Goal: Task Accomplishment & Management: Manage account settings

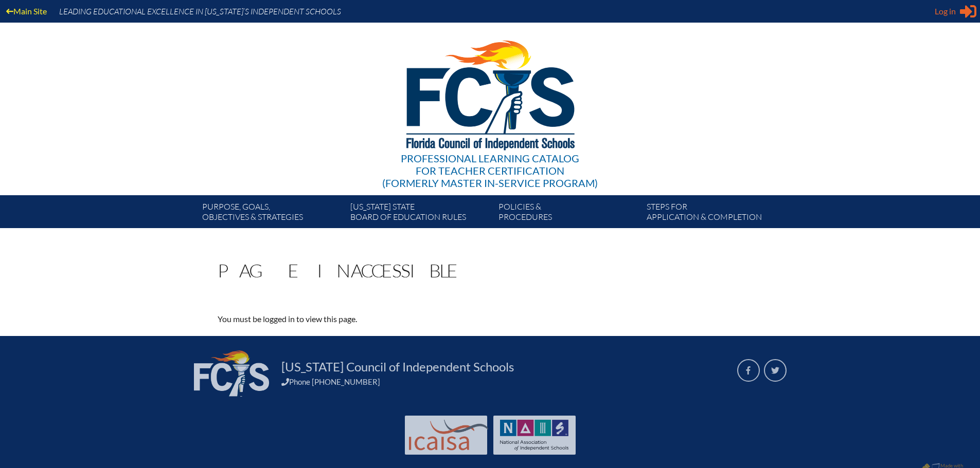
type input "[EMAIL_ADDRESS][DOMAIN_NAME]"
click at [959, 8] on div "Log in Close Sign in or register" at bounding box center [955, 11] width 42 height 16
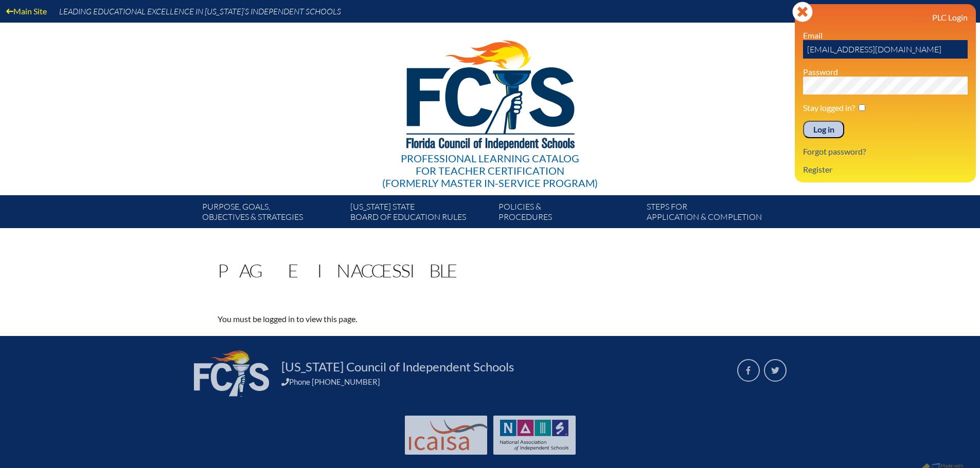
click at [821, 128] on input "Log in" at bounding box center [823, 129] width 41 height 17
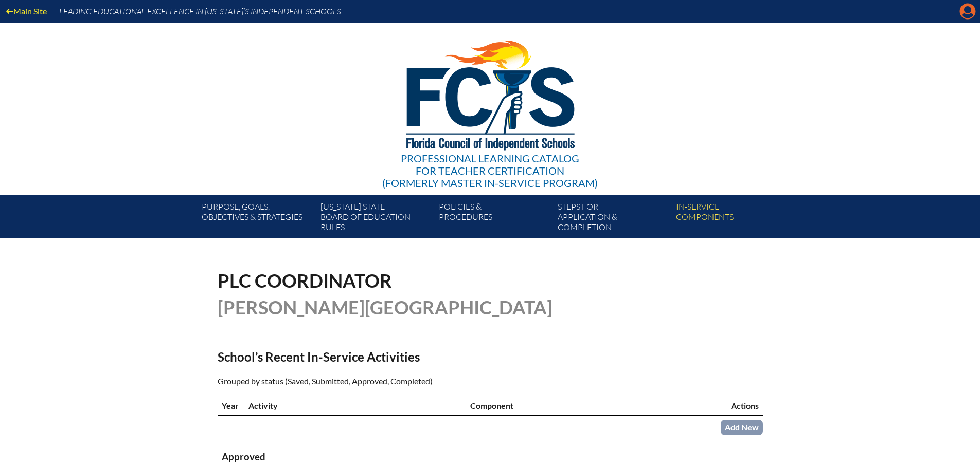
click at [969, 11] on icon "Manage account" at bounding box center [967, 11] width 16 height 16
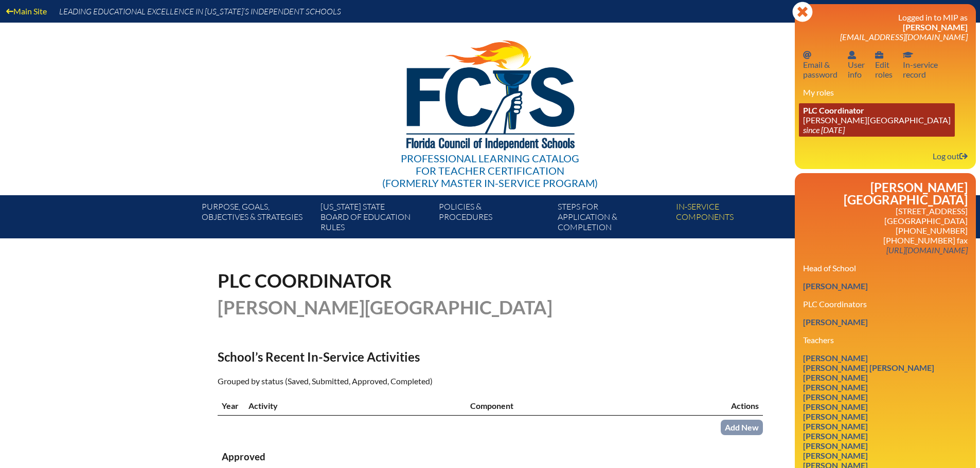
click at [847, 117] on link "PLC Coordinator Pace Brantley School since 2006 Aug 1" at bounding box center [877, 119] width 156 height 33
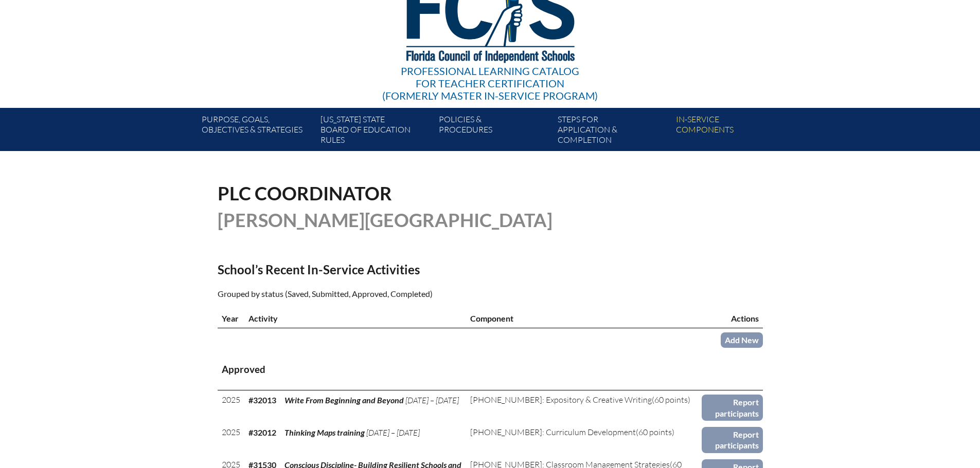
scroll to position [154, 0]
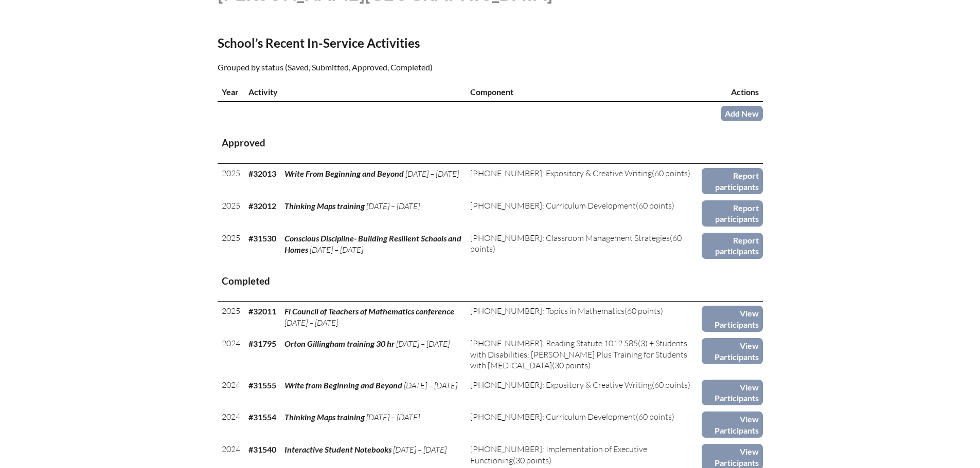
scroll to position [360, 0]
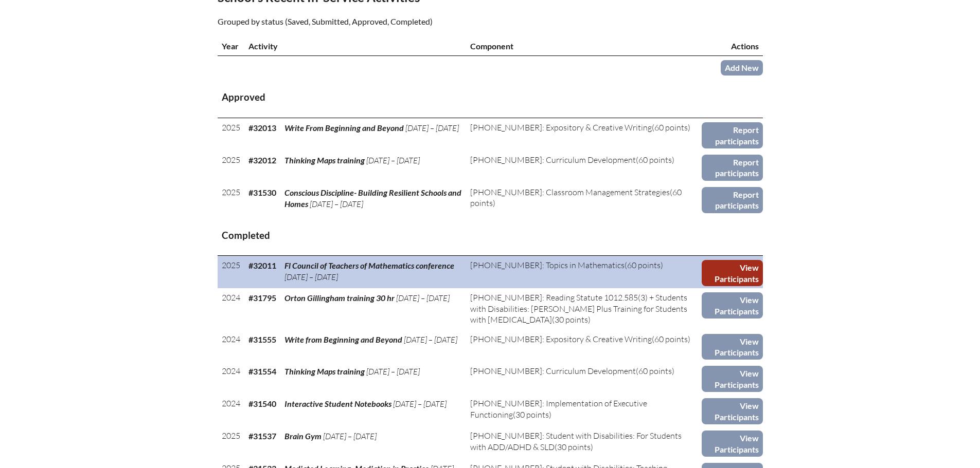
click at [733, 275] on link "View Participants" at bounding box center [731, 273] width 61 height 26
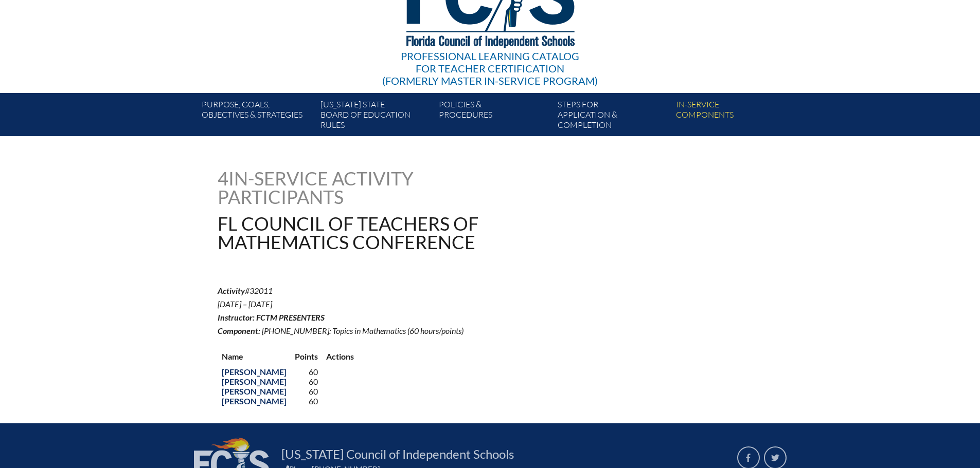
scroll to position [103, 0]
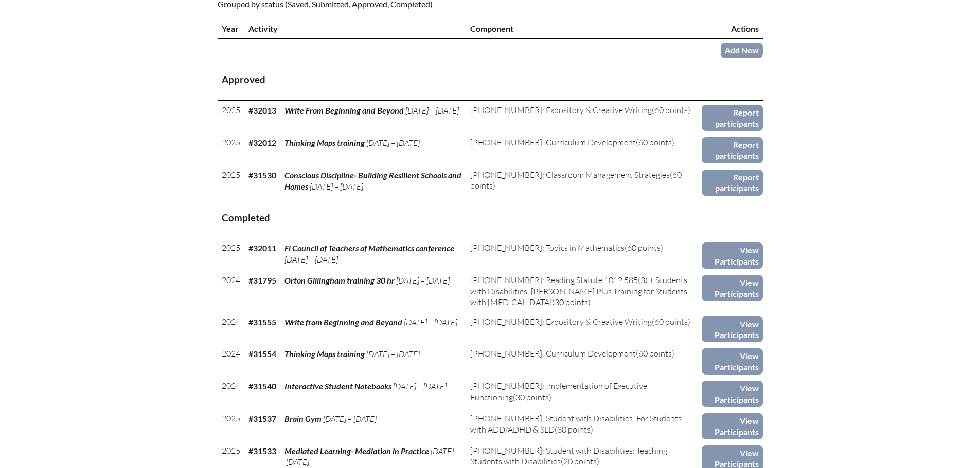
scroll to position [463, 0]
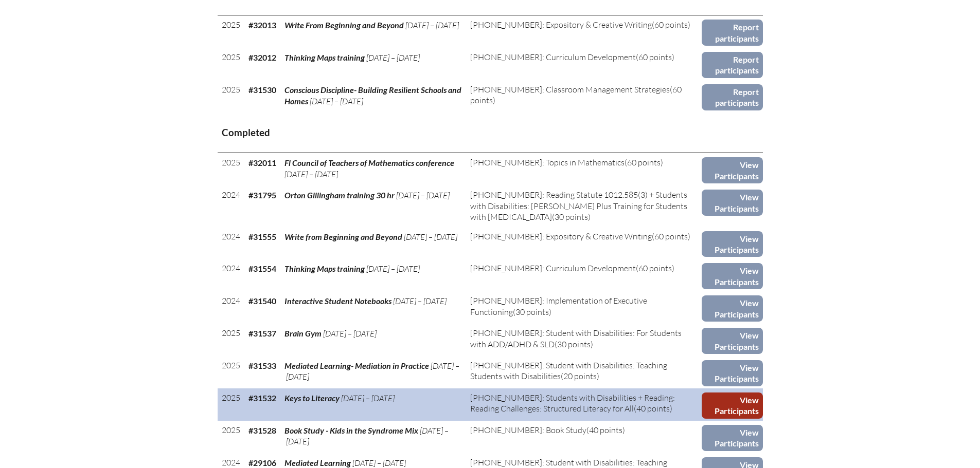
click at [721, 405] on link "View Participants" at bounding box center [731, 406] width 61 height 26
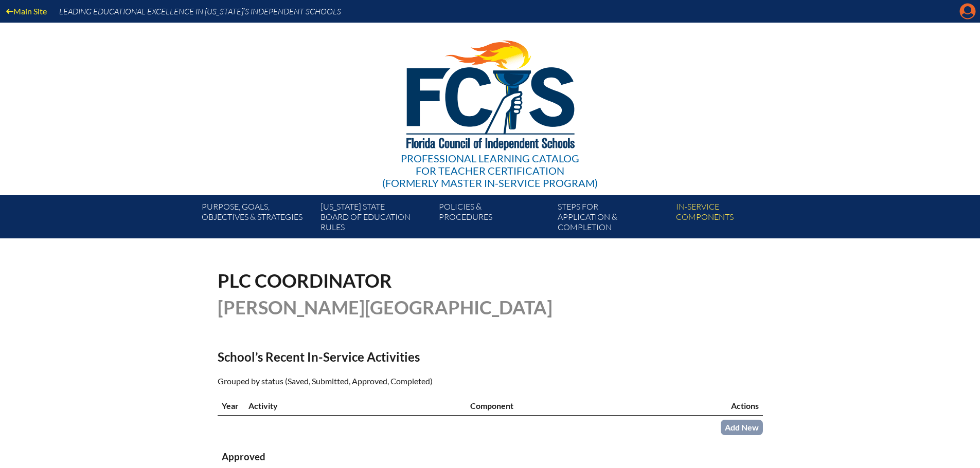
click at [965, 7] on icon at bounding box center [967, 12] width 16 height 16
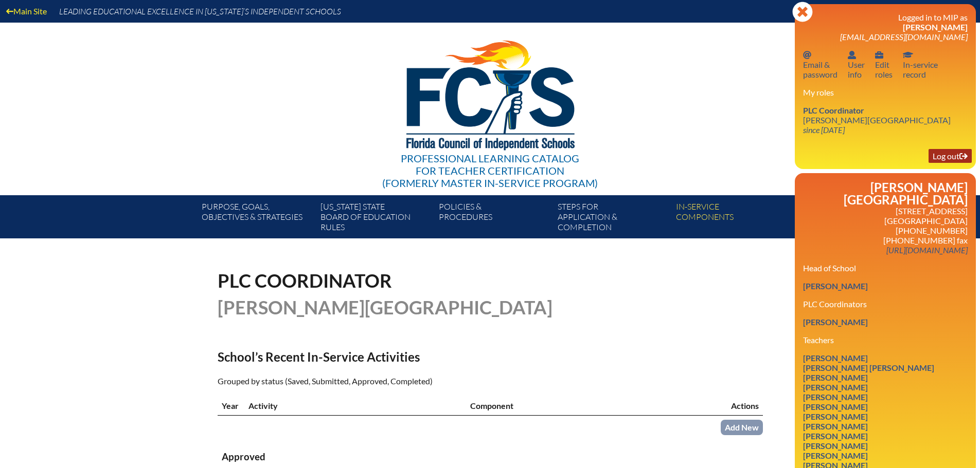
click at [956, 155] on link "Log out Log out" at bounding box center [949, 156] width 43 height 14
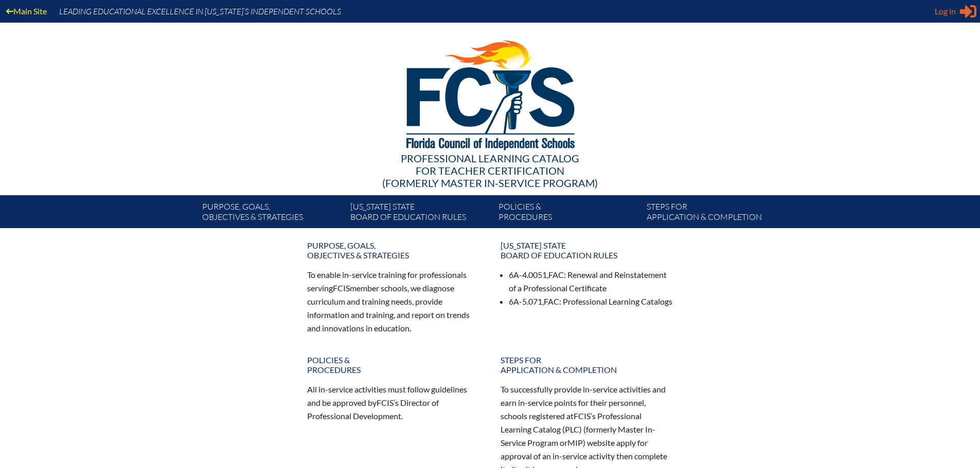
type input "[EMAIL_ADDRESS][DOMAIN_NAME]"
click at [949, 9] on span "Log in" at bounding box center [944, 11] width 21 height 12
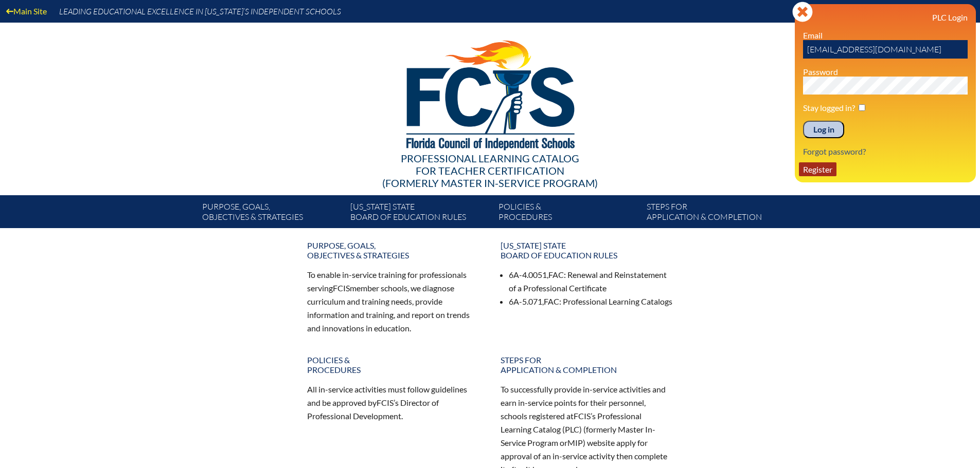
click at [824, 169] on link "Register" at bounding box center [818, 169] width 38 height 14
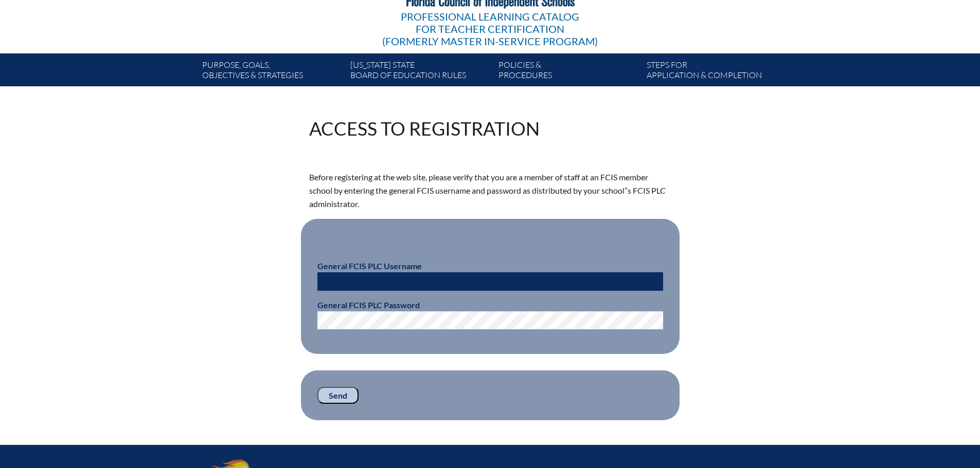
scroll to position [154, 0]
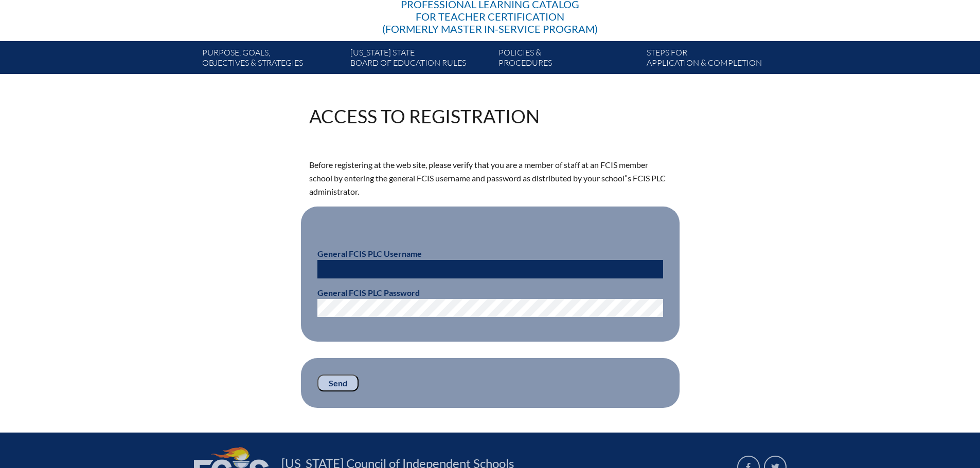
type input "[EMAIL_ADDRESS][DOMAIN_NAME]"
click at [765, 134] on div "Access to Registration Before registering at the web site, please verify that y…" at bounding box center [490, 257] width 578 height 301
click at [425, 270] on input "[EMAIL_ADDRESS][DOMAIN_NAME]" at bounding box center [490, 269] width 346 height 19
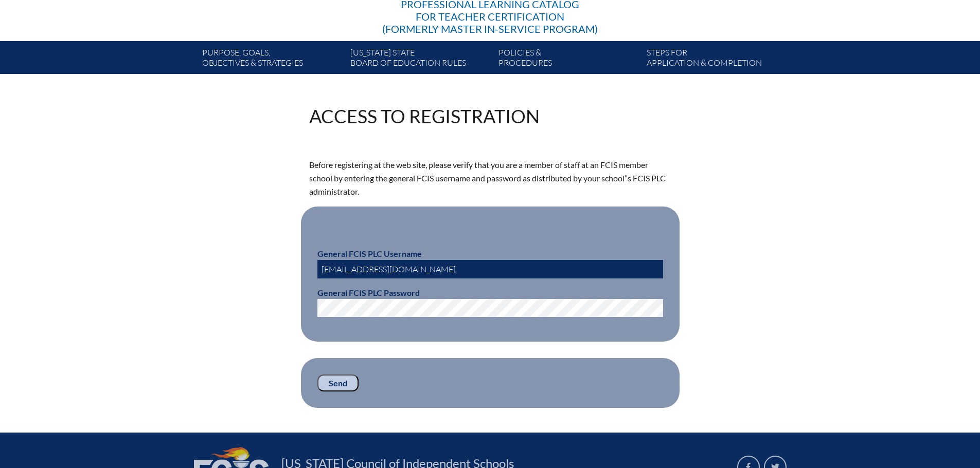
paste input "fcismember"
type input "fcismember"
click at [343, 375] on input "Send" at bounding box center [337, 383] width 41 height 17
click at [340, 382] on input "Send" at bounding box center [337, 383] width 41 height 17
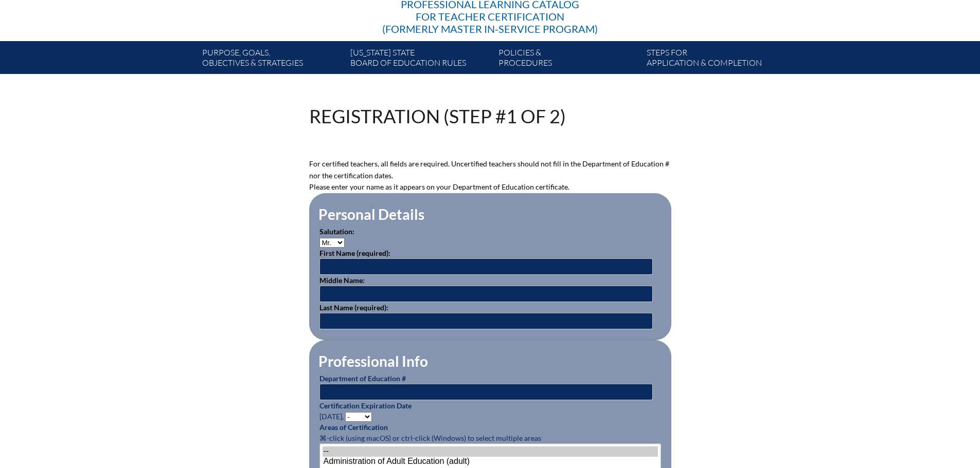
scroll to position [154, 0]
type input "[EMAIL_ADDRESS][DOMAIN_NAME]"
click at [459, 263] on input "text" at bounding box center [485, 267] width 333 height 16
type input "Cindy"
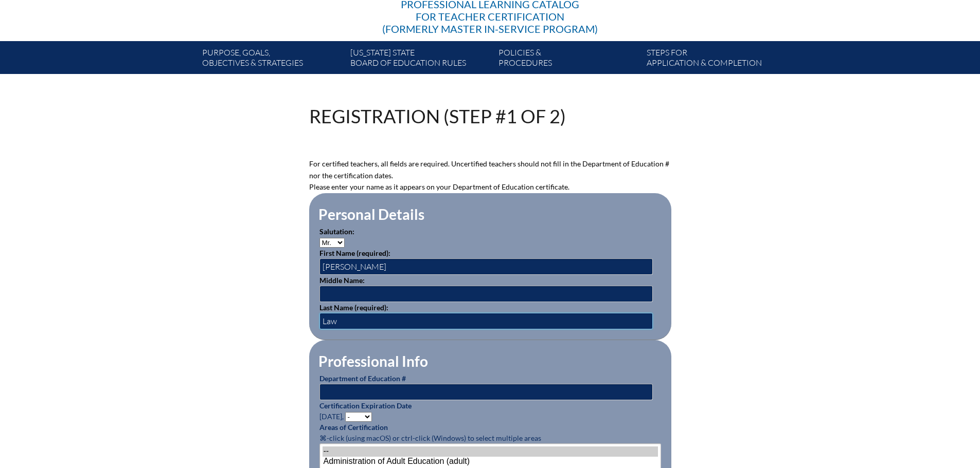
type input "Law"
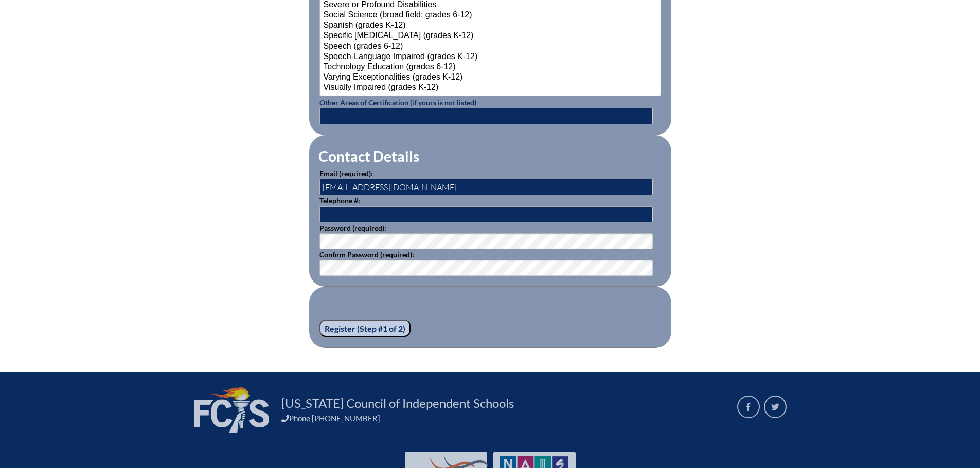
scroll to position [1388, 0]
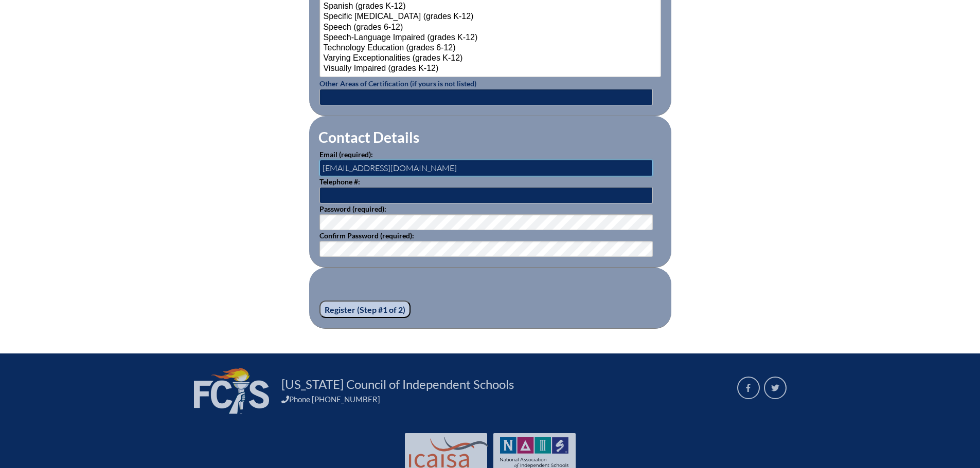
drag, startPoint x: 350, startPoint y: 165, endPoint x: 298, endPoint y: 165, distance: 51.9
type input "claw@pacebrantley.org"
click at [370, 306] on input "Register (Step #1 of 2)" at bounding box center [364, 309] width 91 height 17
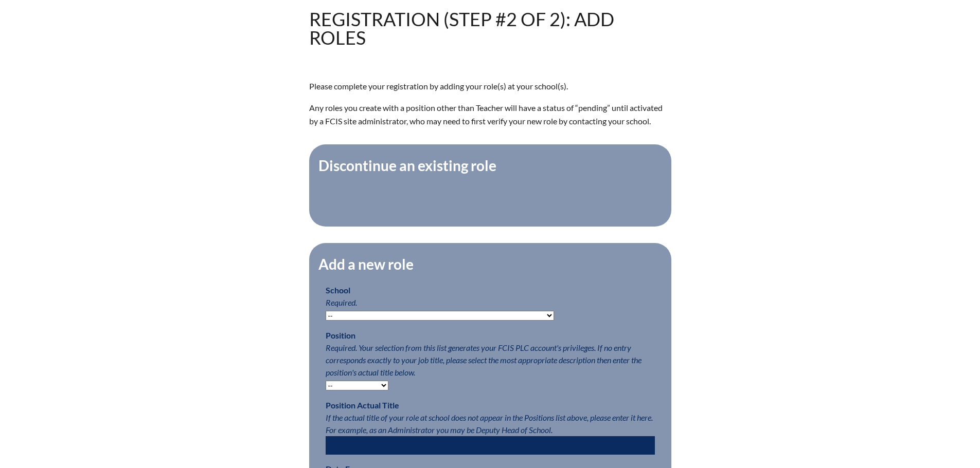
scroll to position [309, 0]
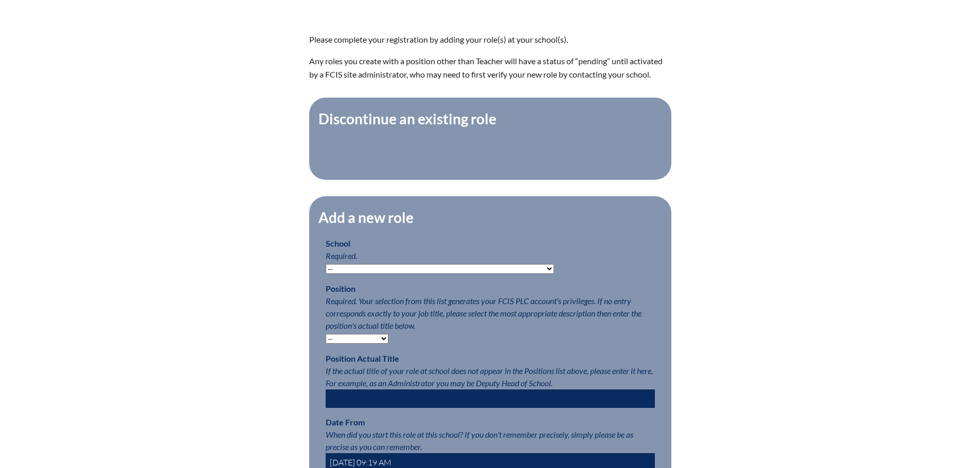
click at [493, 273] on select "-- Autism Inspired Academy Academy at Ocean Reef Academy at the Lakes Academy P…" at bounding box center [439, 269] width 228 height 10
select select "20316"
click at [325, 269] on select "-- Autism Inspired Academy Academy at Ocean Reef Academy at the Lakes Academy P…" at bounding box center [439, 269] width 228 height 10
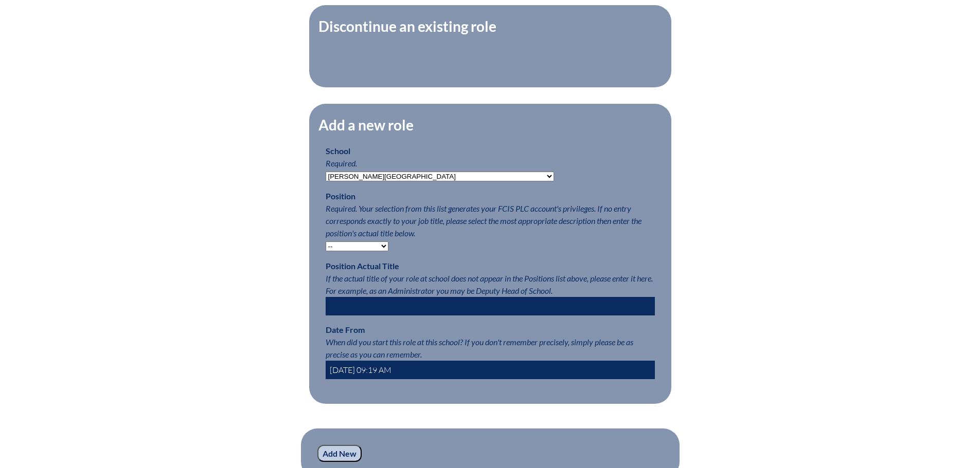
scroll to position [411, 0]
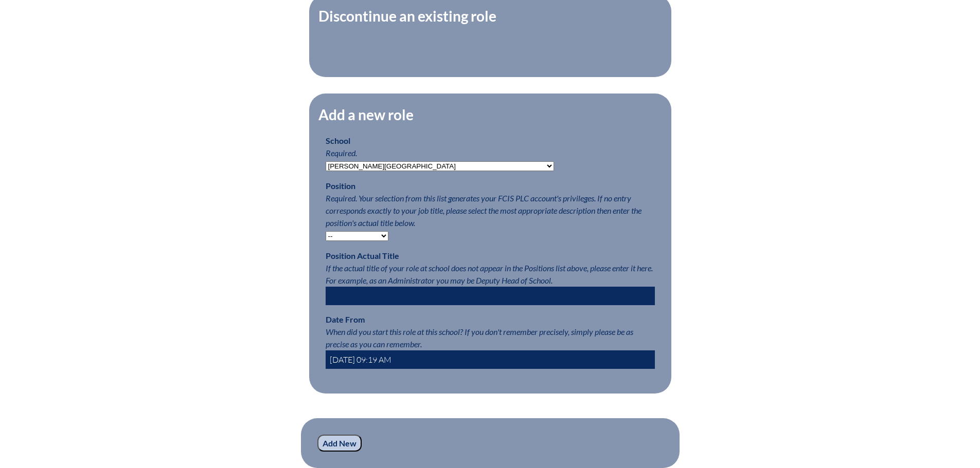
click at [385, 241] on select "-- Teacher PLC Coordinator Head of School Administrator" at bounding box center [356, 236] width 63 height 10
select select "15563"
click at [325, 237] on select "-- Teacher PLC Coordinator Head of School Administrator" at bounding box center [356, 236] width 63 height 10
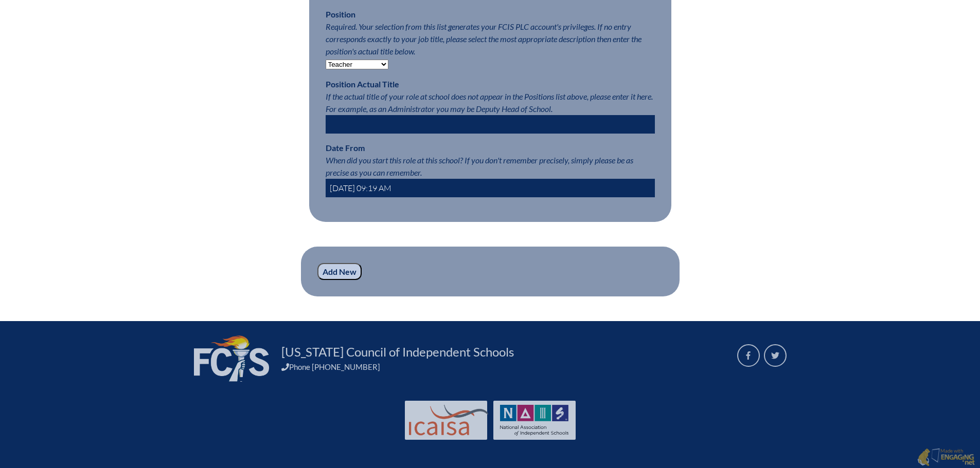
scroll to position [598, 0]
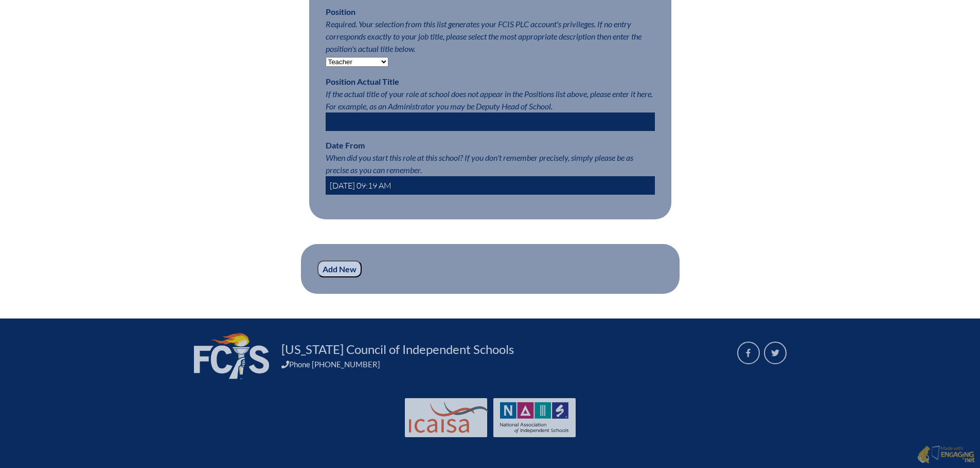
click at [343, 270] on input "Add New" at bounding box center [339, 269] width 44 height 17
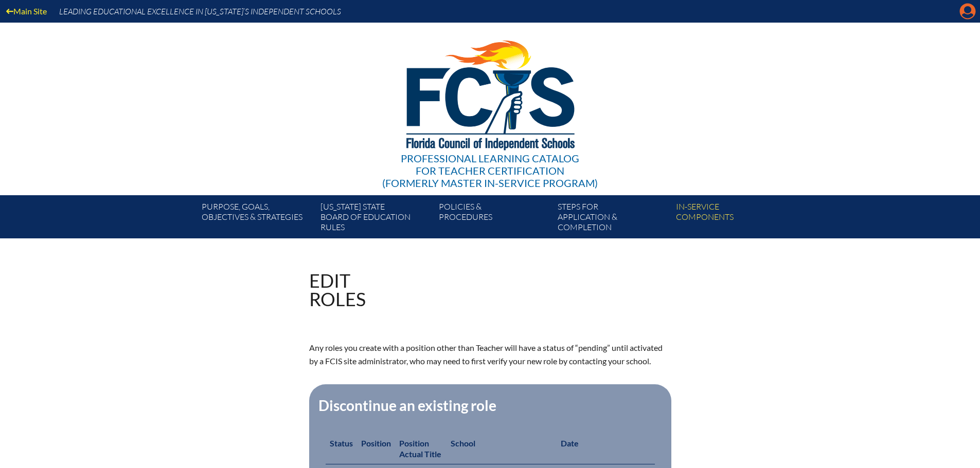
click at [959, 13] on icon at bounding box center [967, 12] width 16 height 16
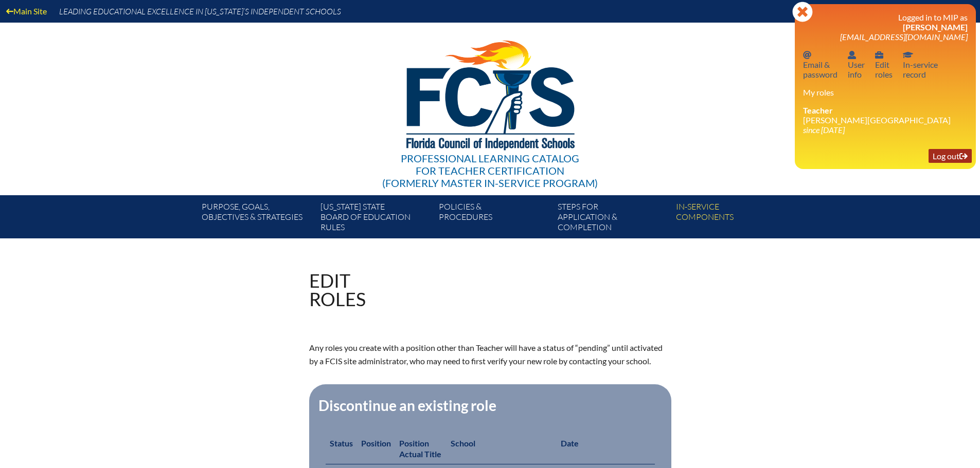
click at [944, 157] on link "Log out Log out" at bounding box center [949, 156] width 43 height 14
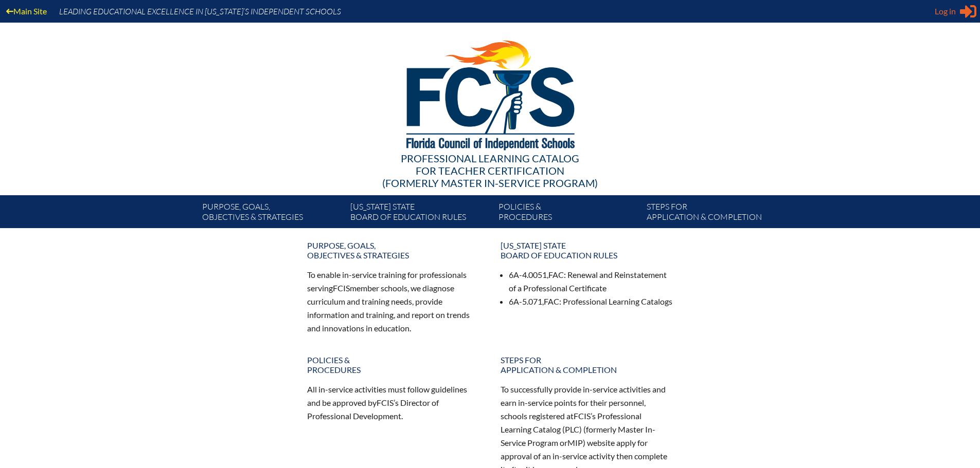
type input "[EMAIL_ADDRESS][DOMAIN_NAME]"
click at [956, 12] on div "Log in Close Sign in or register" at bounding box center [955, 11] width 42 height 16
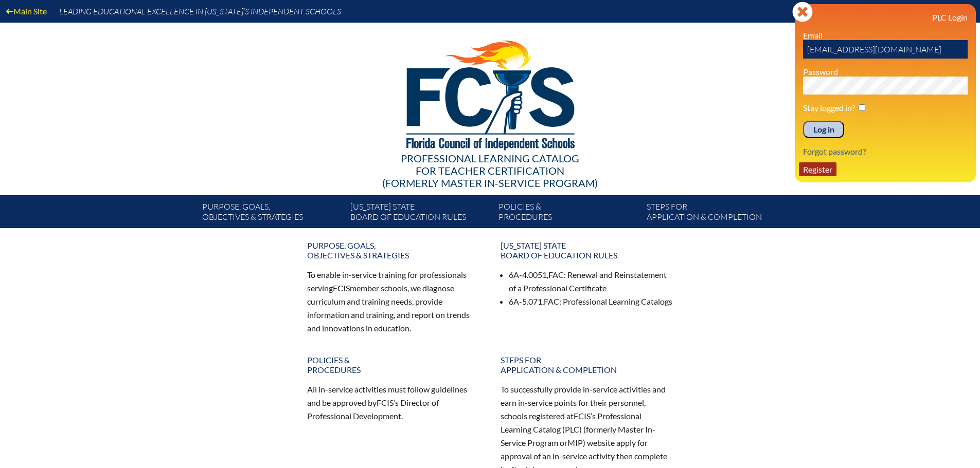
click at [825, 174] on link "Register" at bounding box center [818, 169] width 38 height 14
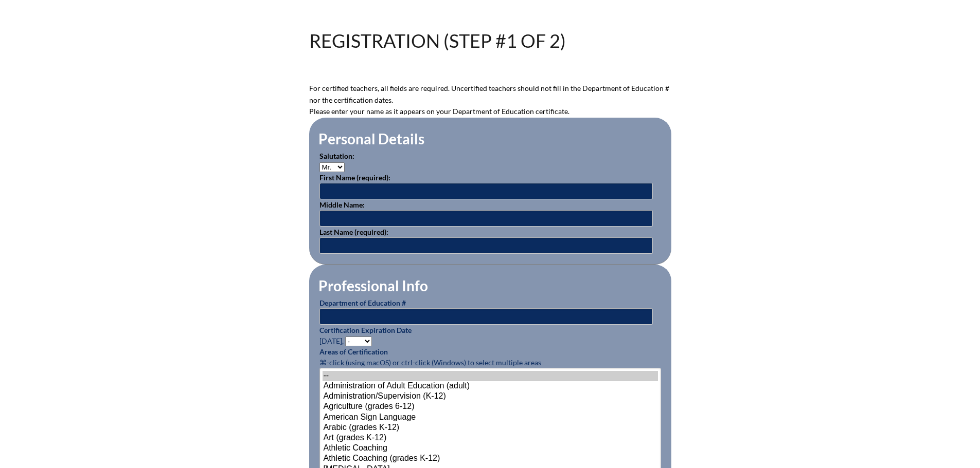
scroll to position [257, 0]
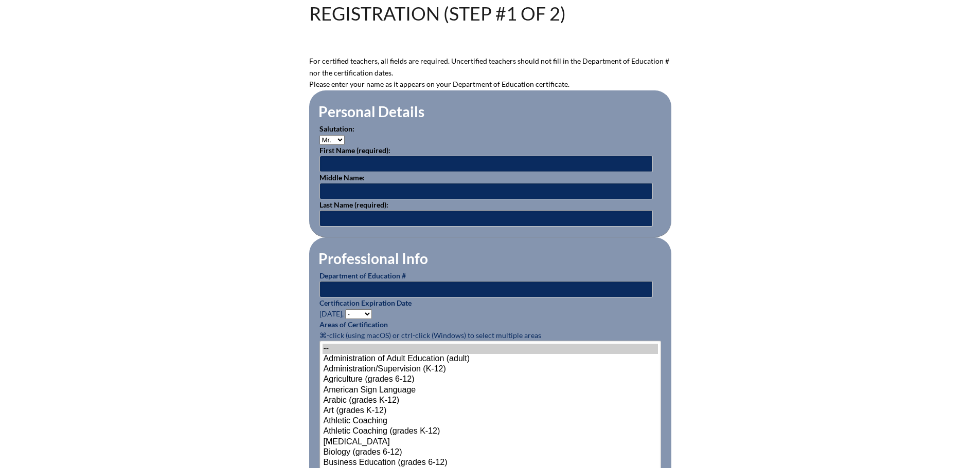
type input "[EMAIL_ADDRESS][DOMAIN_NAME]"
click at [432, 164] on input "text" at bounding box center [485, 164] width 333 height 16
type input "Julie"
type input "Gay"
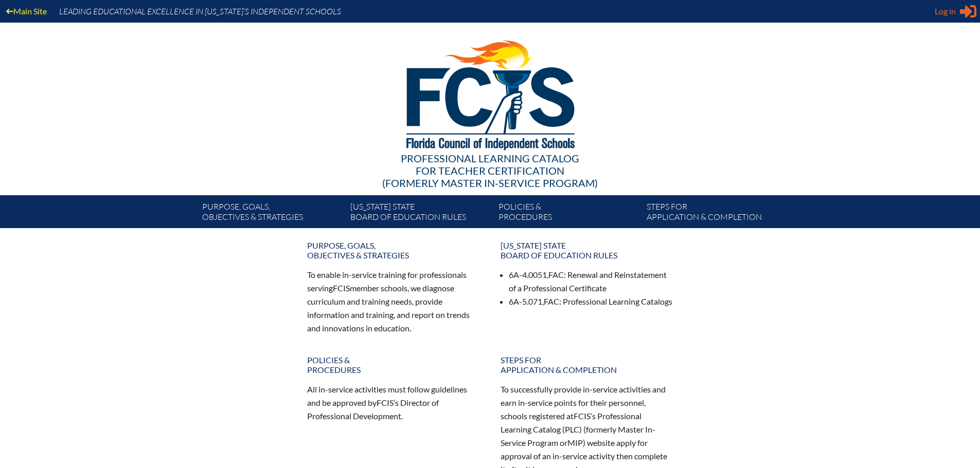
type input "[EMAIL_ADDRESS][DOMAIN_NAME]"
click at [950, 11] on span "Log in" at bounding box center [944, 11] width 21 height 12
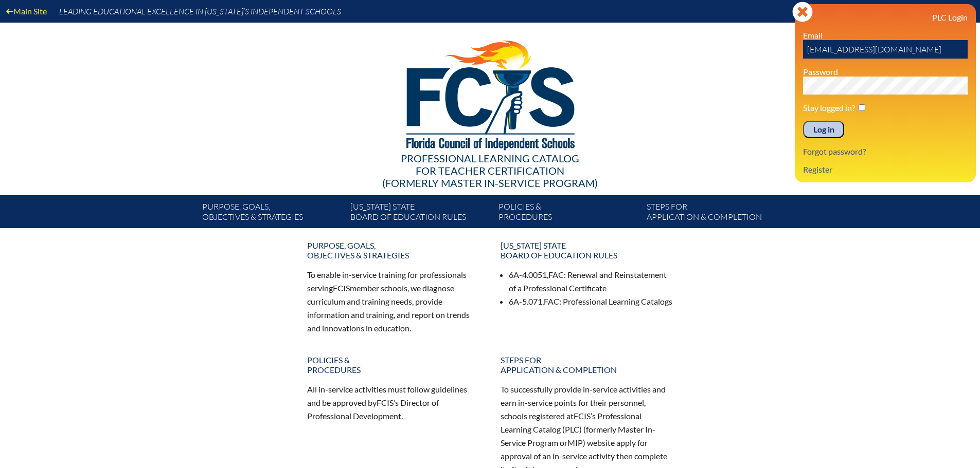
click at [827, 134] on input "Log in" at bounding box center [823, 129] width 41 height 17
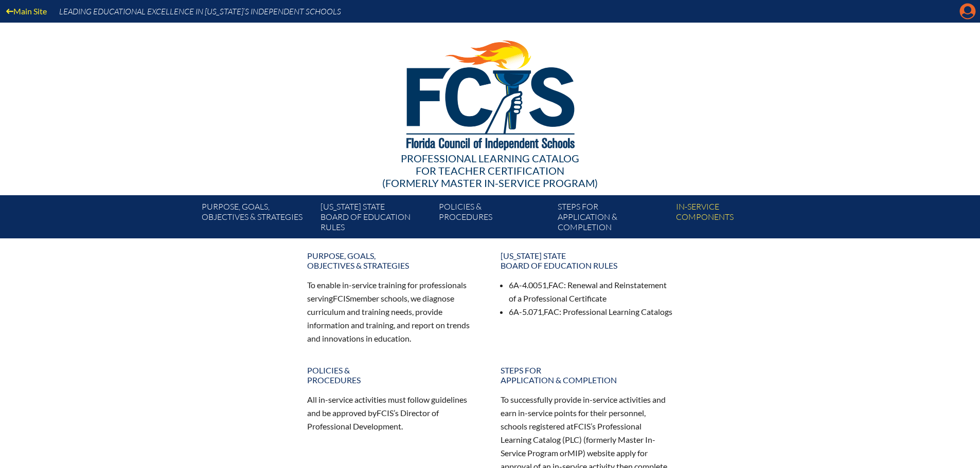
click at [967, 11] on icon "Manage account" at bounding box center [967, 11] width 16 height 16
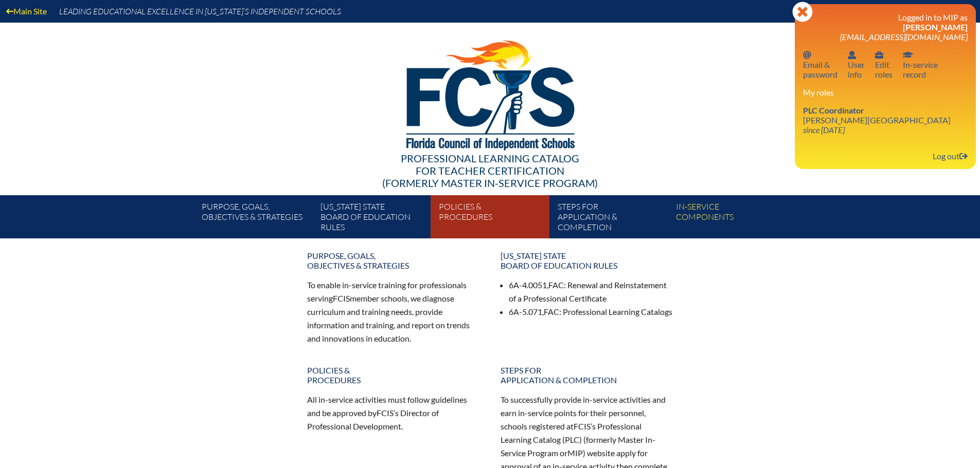
click at [468, 213] on link "Policies & Procedures" at bounding box center [493, 219] width 118 height 39
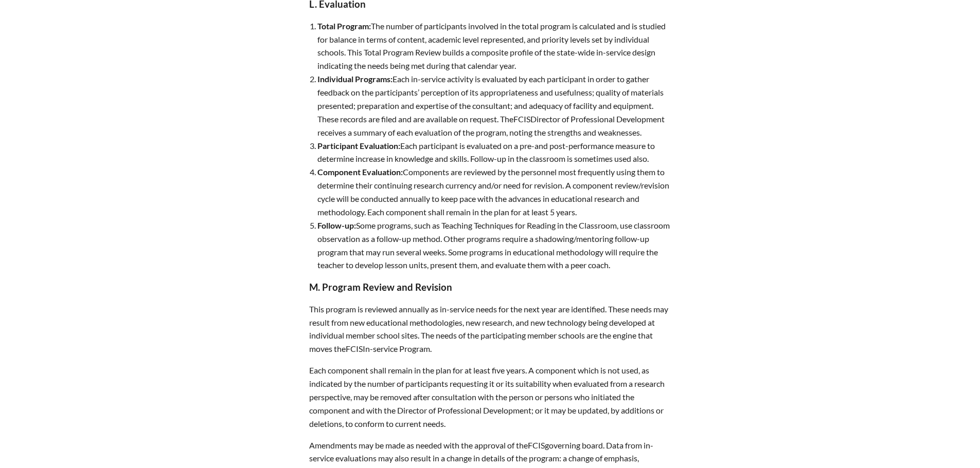
scroll to position [3394, 0]
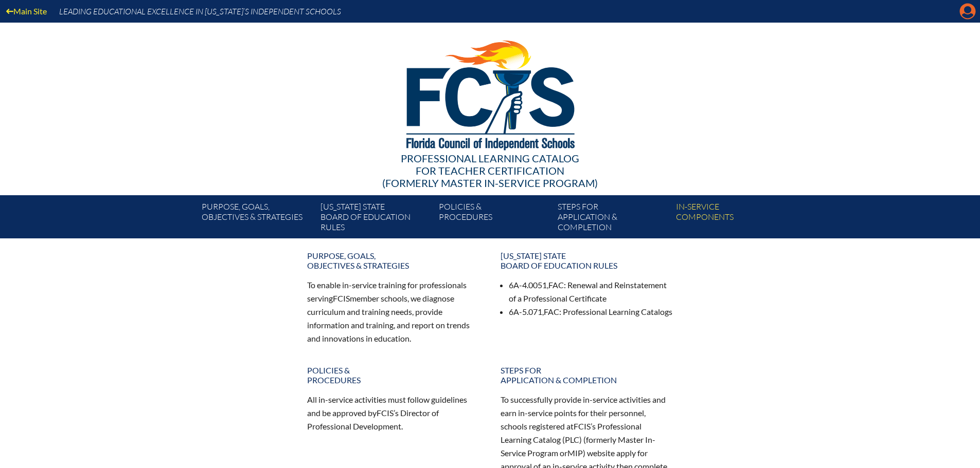
click at [971, 12] on icon at bounding box center [967, 12] width 16 height 16
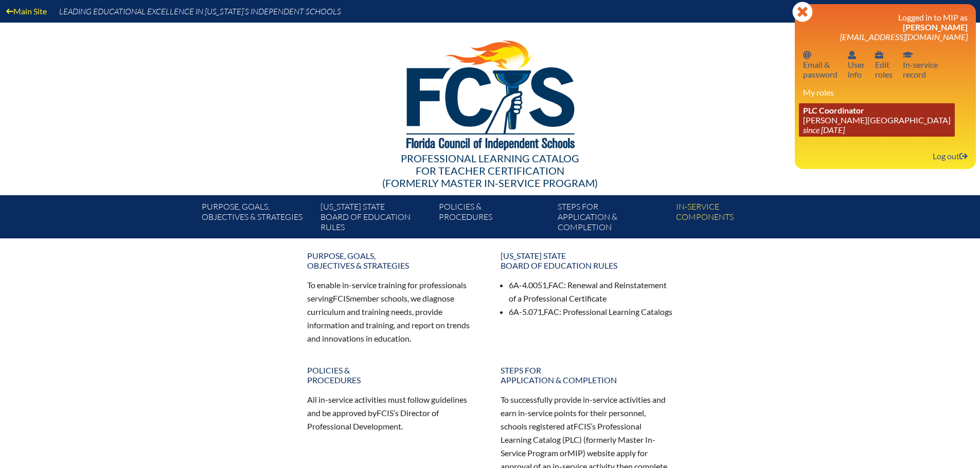
click at [850, 118] on link "PLC Coordinator [PERSON_NAME][GEOGRAPHIC_DATA] since [DATE]" at bounding box center [877, 119] width 156 height 33
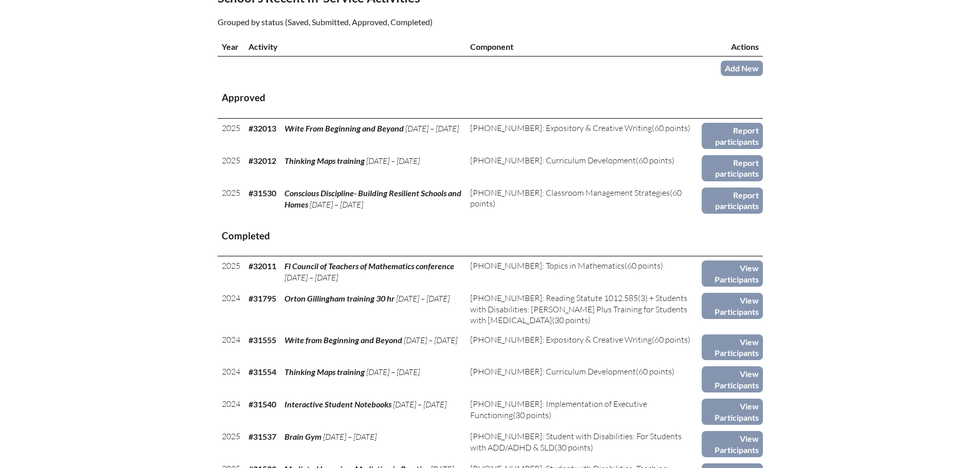
scroll to position [360, 0]
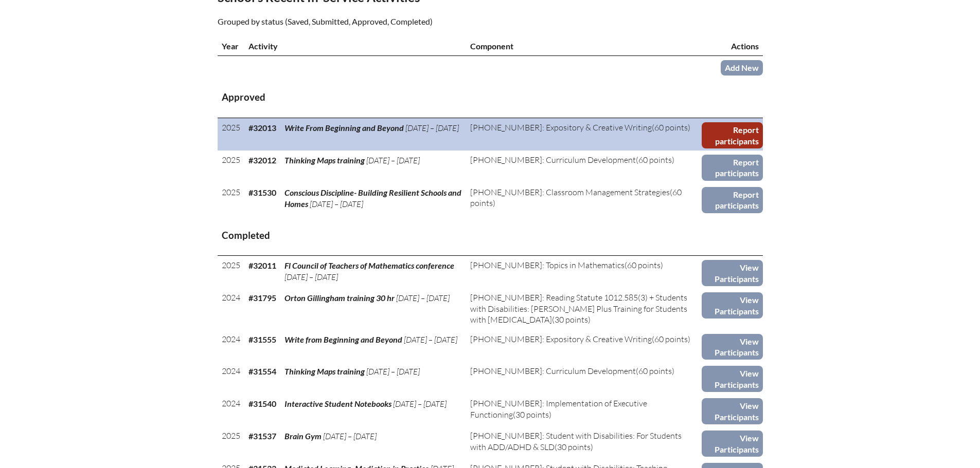
click at [729, 137] on link "Report participants" at bounding box center [731, 135] width 61 height 26
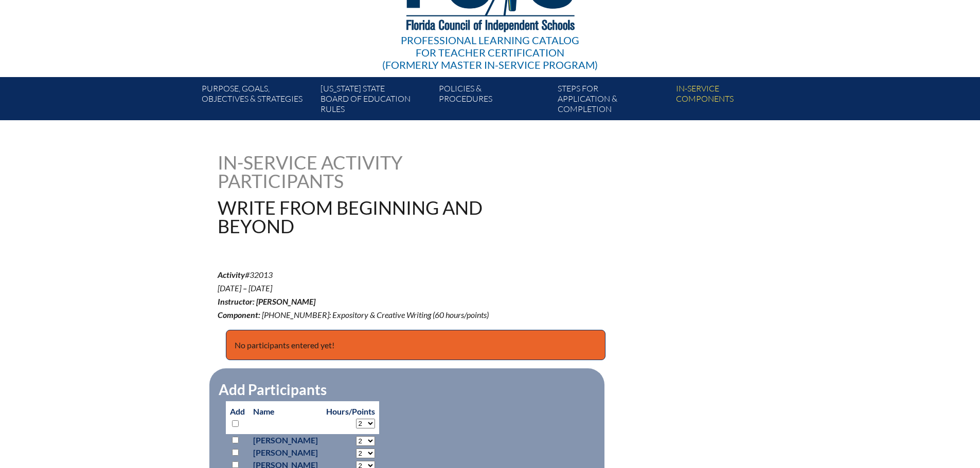
scroll to position [206, 0]
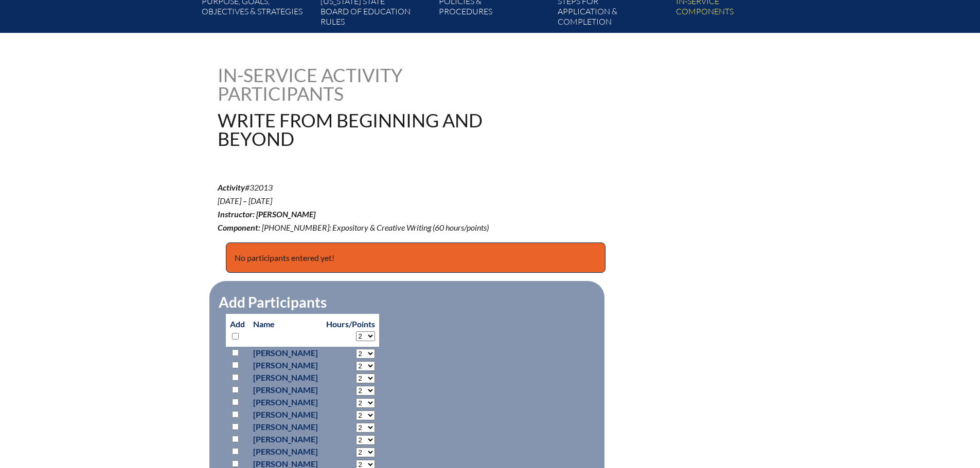
click at [375, 335] on select "2 3 4 5 6 7 8 9 10 11 12 13 14 15 16 17 18 19 20 21 22 23 24 25 26 27 28 29 30 …" at bounding box center [365, 337] width 19 height 10
select select "60"
click at [375, 332] on select "2 3 4 5 6 7 8 9 10 11 12 13 14 15 16 17 18 19 20 21 22 23 24 25 26 27 28 29 30 …" at bounding box center [365, 337] width 19 height 10
select select "60"
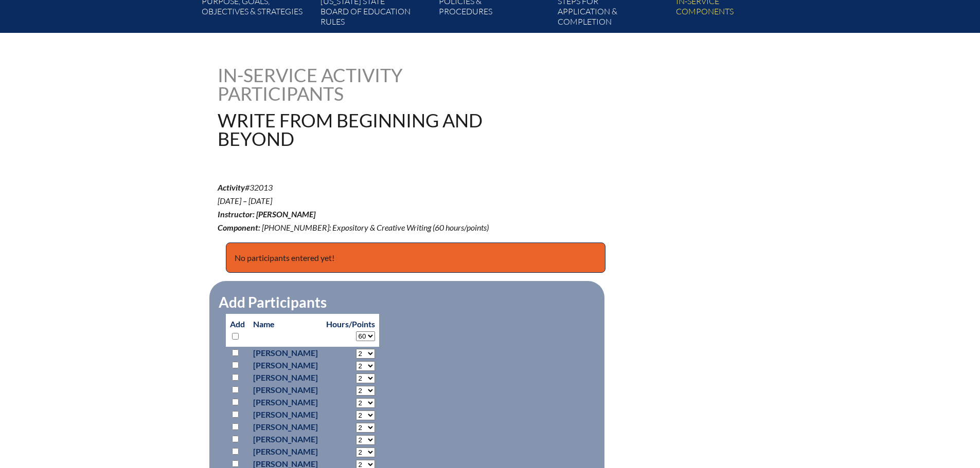
select select "60"
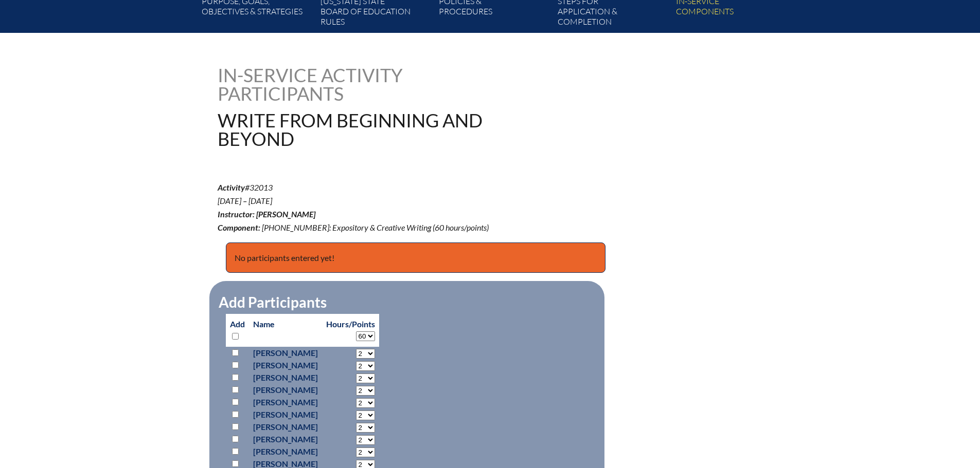
select select "60"
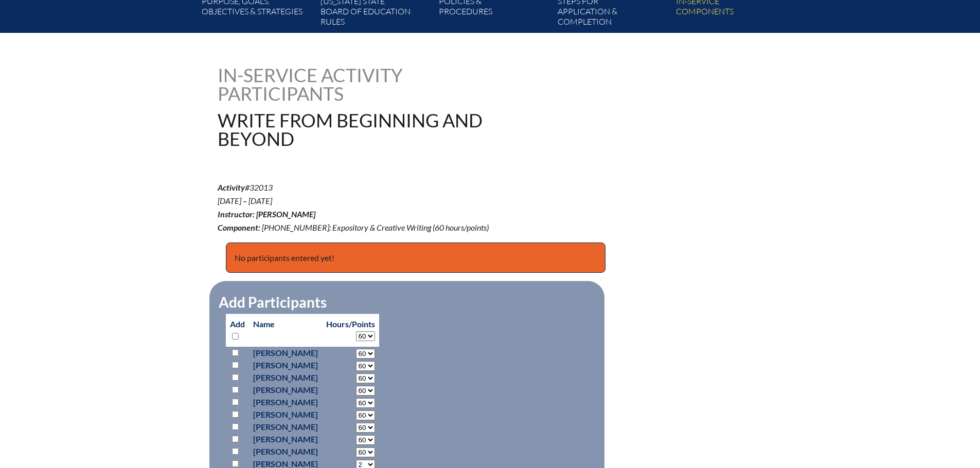
select select "60"
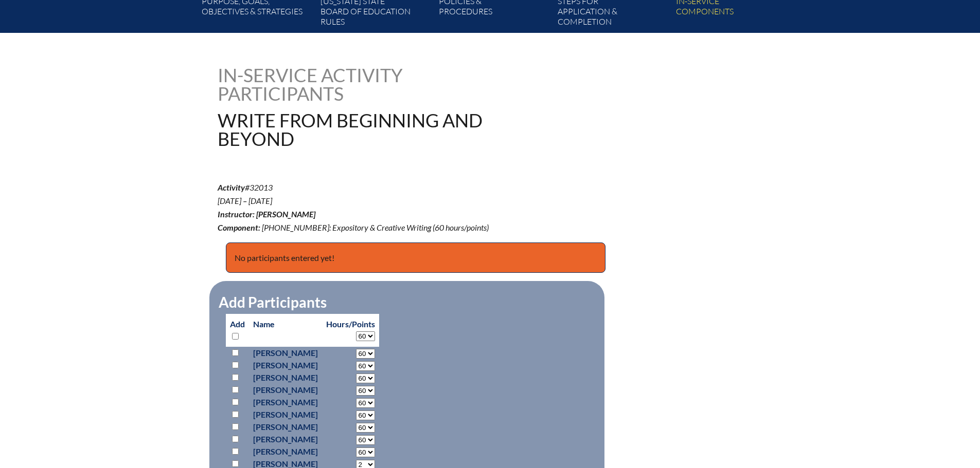
select select "60"
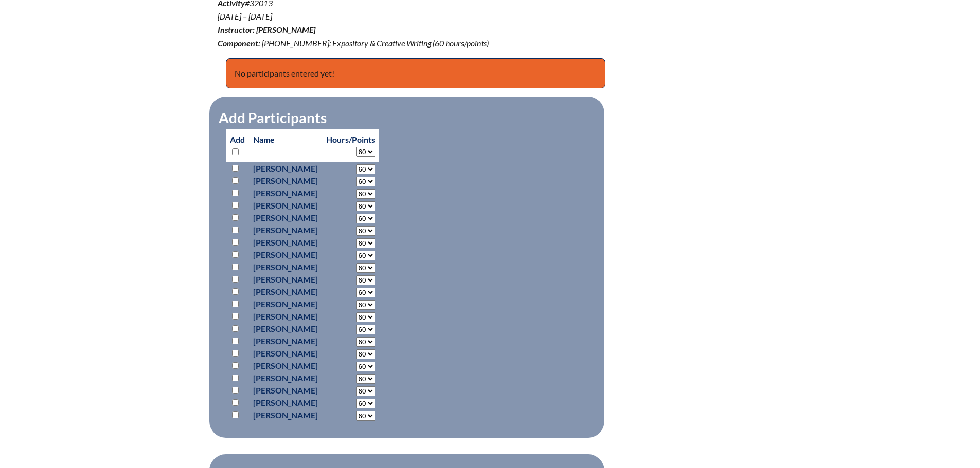
scroll to position [411, 0]
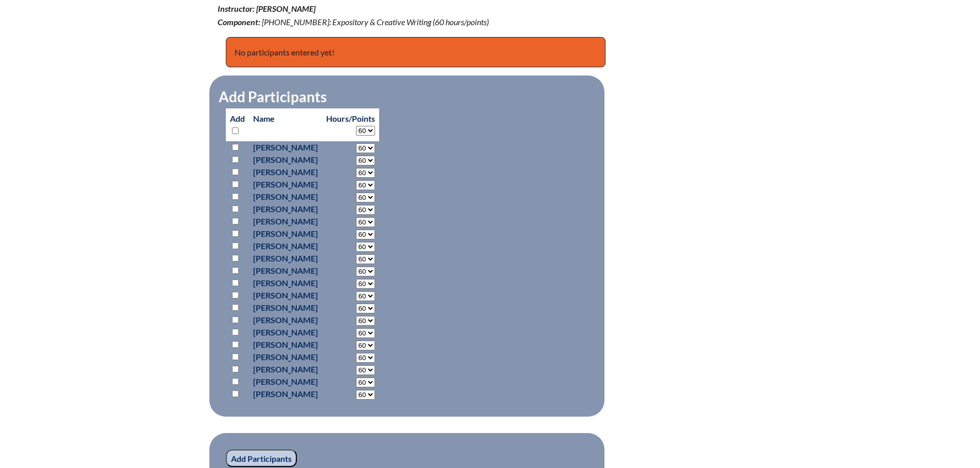
click at [235, 306] on input "checkbox" at bounding box center [235, 307] width 7 height 7
checkbox input "true"
click at [237, 296] on input "checkbox" at bounding box center [235, 295] width 7 height 7
checkbox input "true"
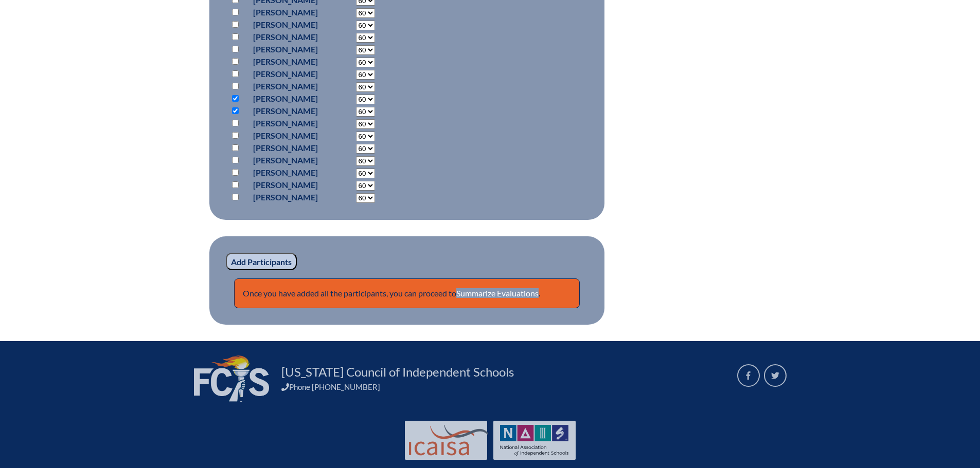
scroll to position [617, 0]
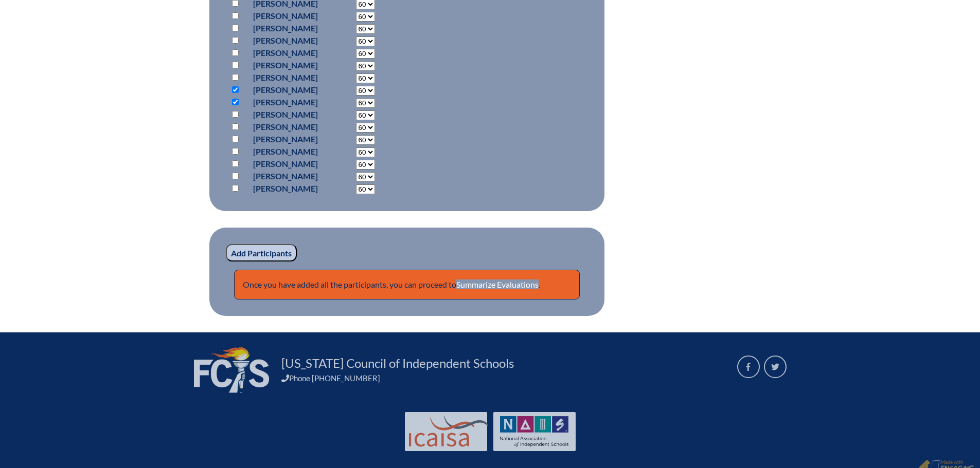
click at [256, 252] on input "Add Participants" at bounding box center [261, 252] width 71 height 17
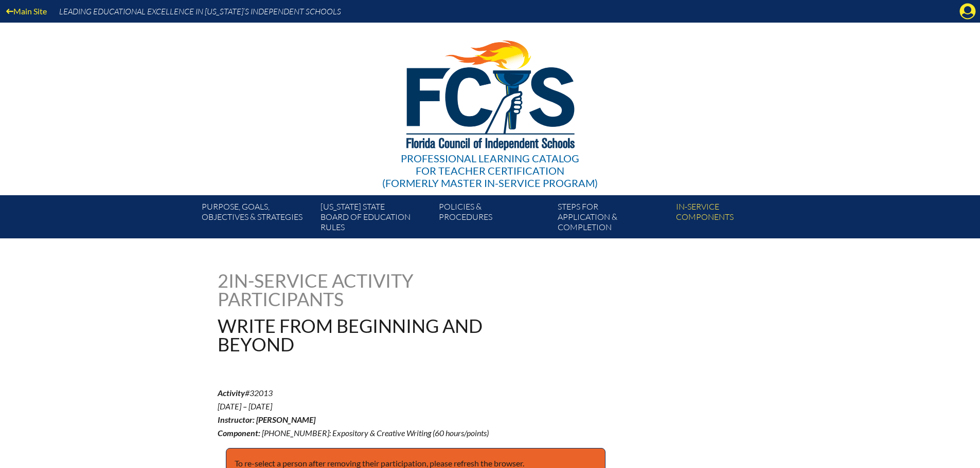
scroll to position [678, 0]
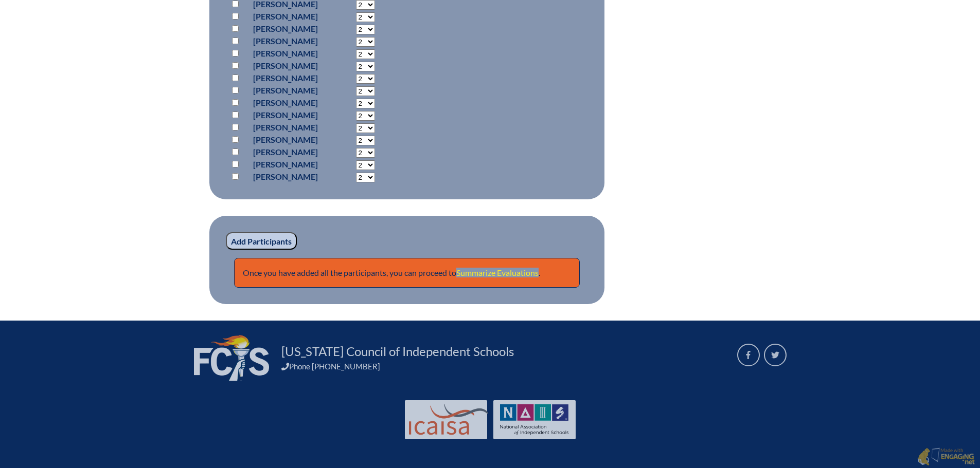
click at [489, 271] on link "Summarize Evaluations" at bounding box center [497, 273] width 82 height 10
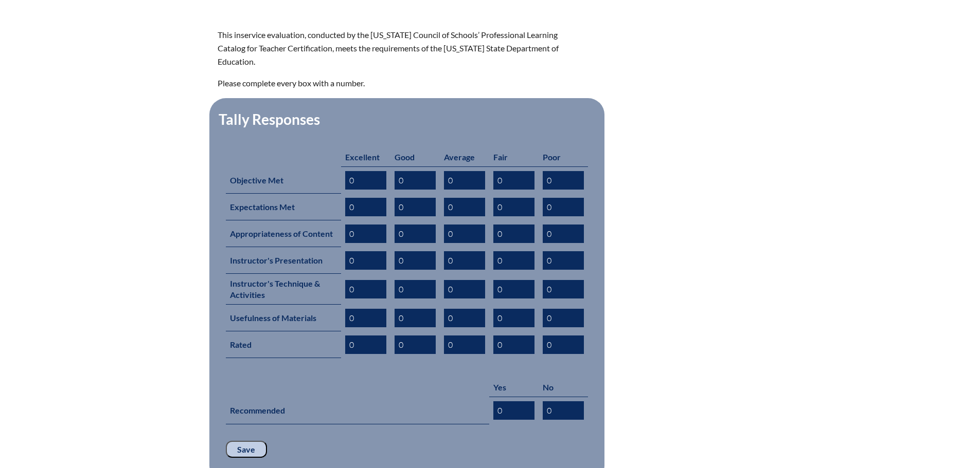
scroll to position [360, 0]
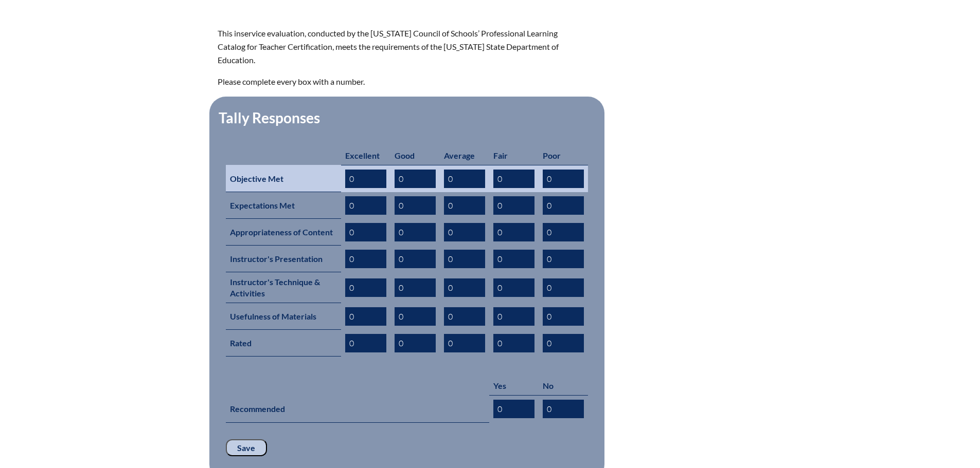
drag, startPoint x: 230, startPoint y: 162, endPoint x: 287, endPoint y: 169, distance: 57.4
click at [287, 169] on th "Objective Met" at bounding box center [283, 178] width 115 height 27
copy th "Objective Met"
